Goal: Check status: Check status

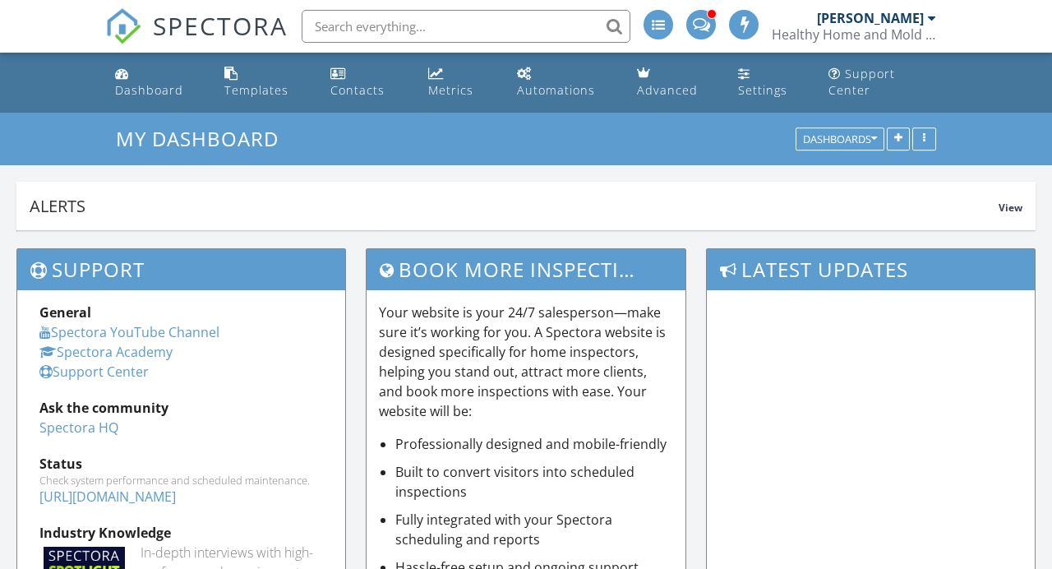
click at [233, 39] on span "SPECTORA" at bounding box center [220, 25] width 135 height 35
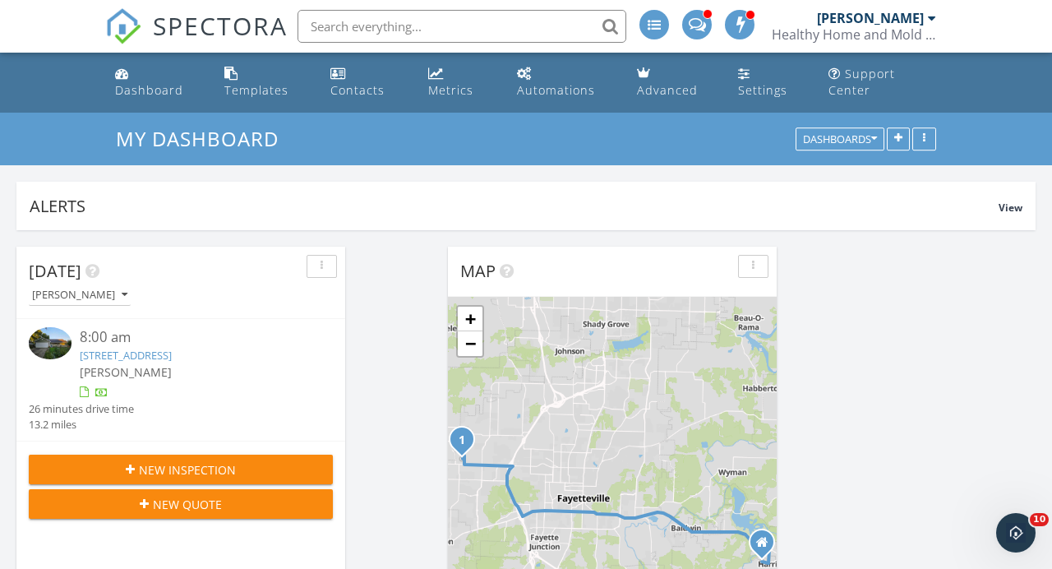
click at [172, 358] on link "1343 N Caddo Ave, Fayetteville, AR 72704" at bounding box center [126, 355] width 92 height 15
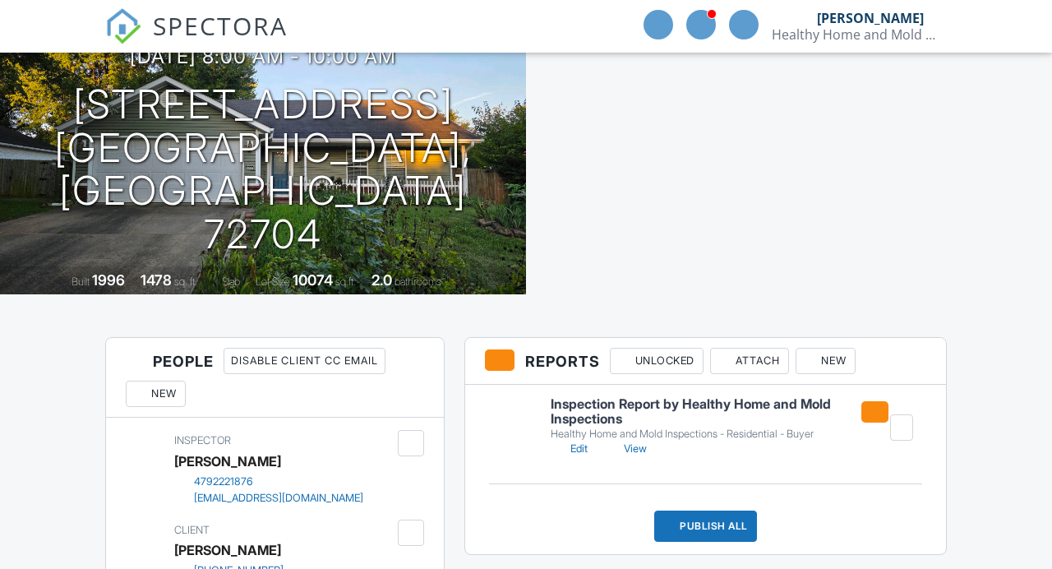
scroll to position [145, 0]
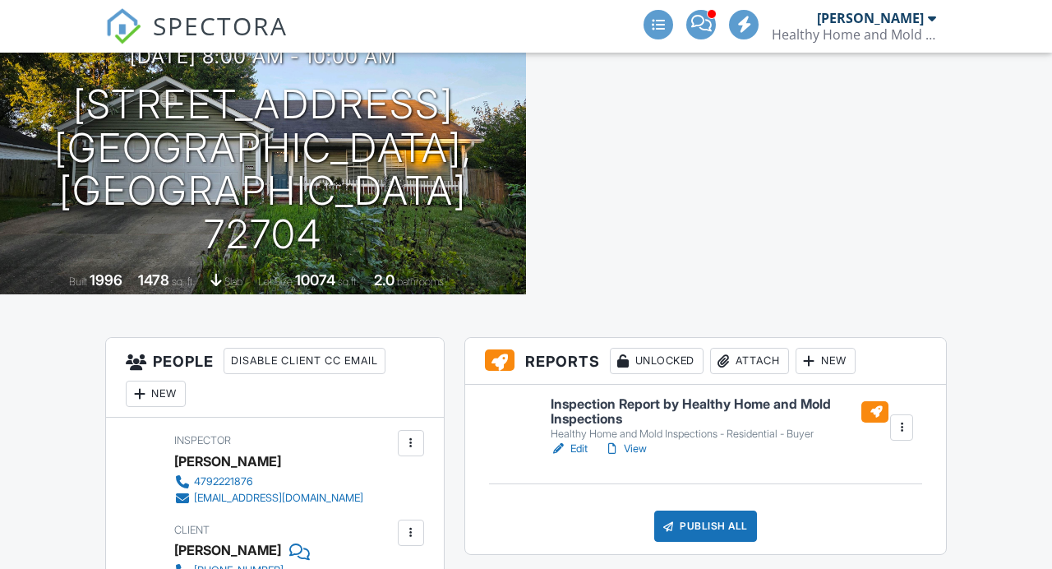
click at [638, 457] on link "View" at bounding box center [625, 448] width 43 height 16
